Goal: Information Seeking & Learning: Learn about a topic

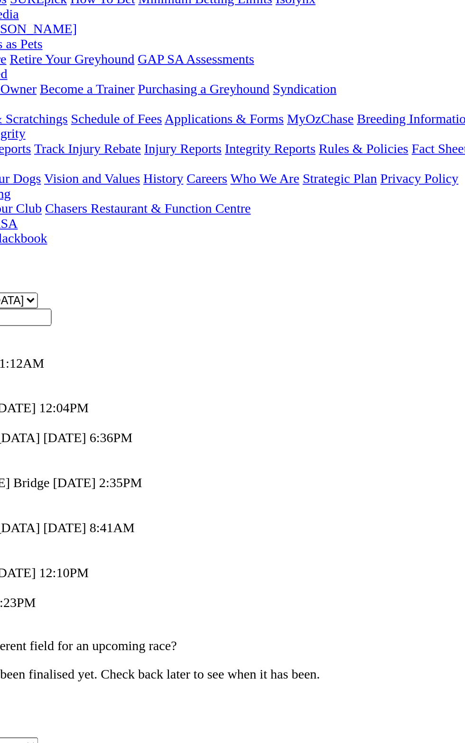
scroll to position [17, 0]
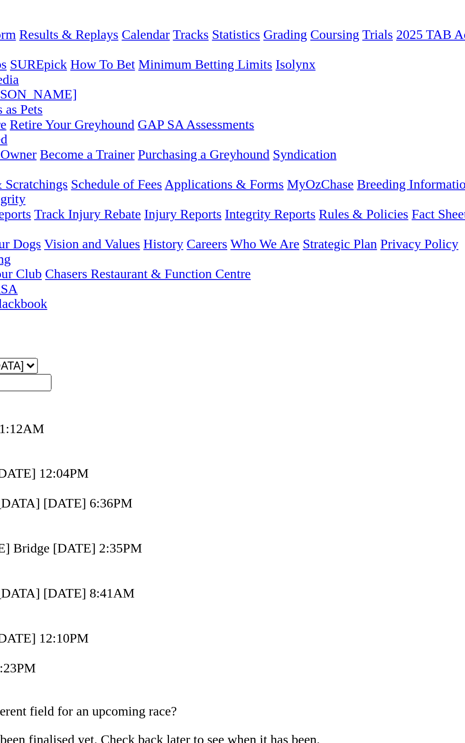
click at [216, 371] on div "Angle Park 25 Sep 25 6:36PM" at bounding box center [232, 375] width 457 height 9
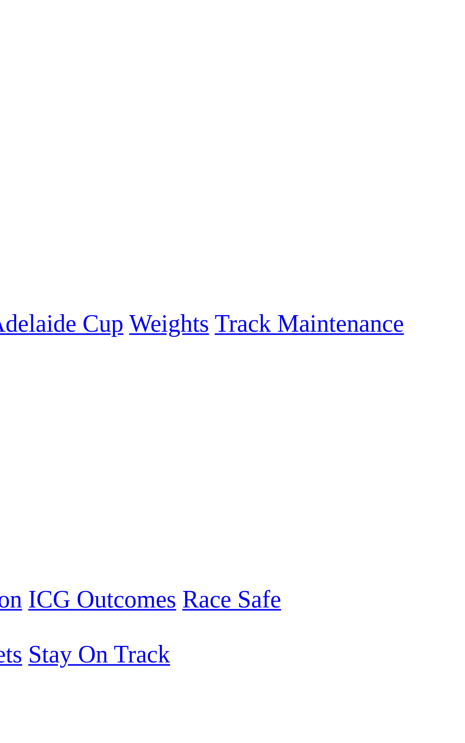
scroll to position [0, 0]
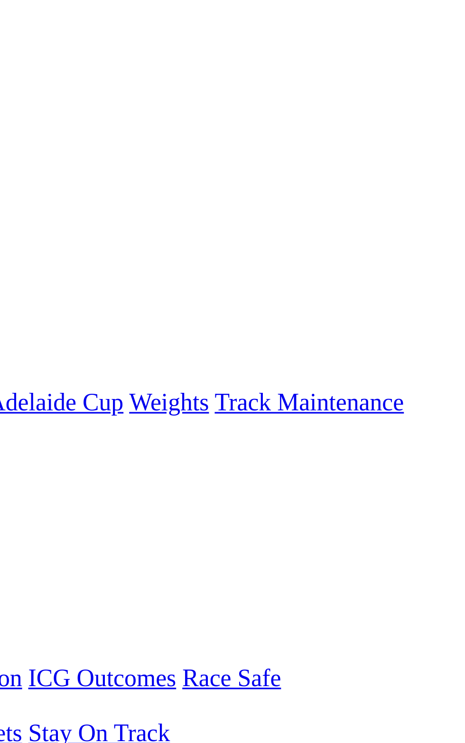
click at [15, 354] on span "S" at bounding box center [12, 358] width 4 height 8
